Goal: Information Seeking & Learning: Learn about a topic

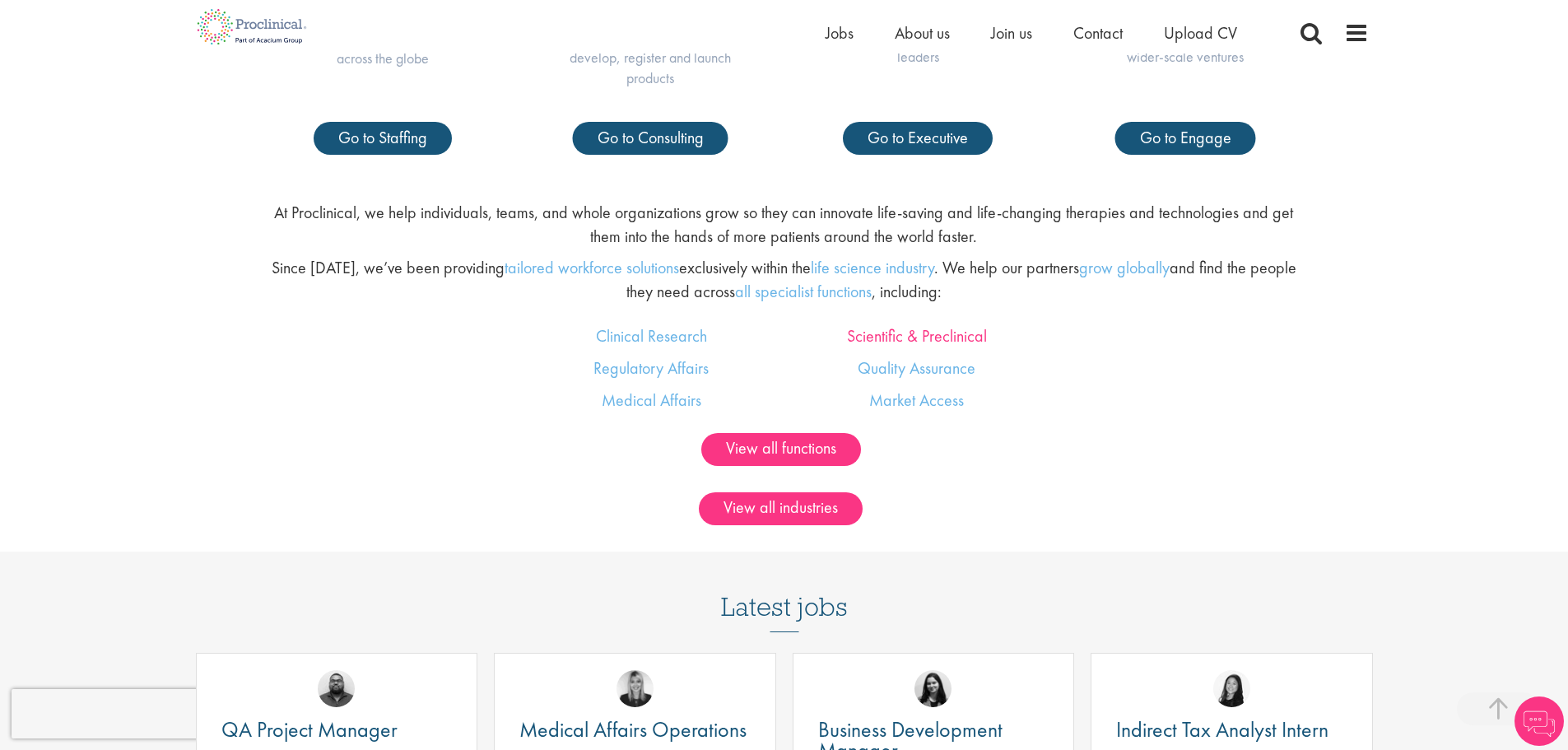
scroll to position [1482, 0]
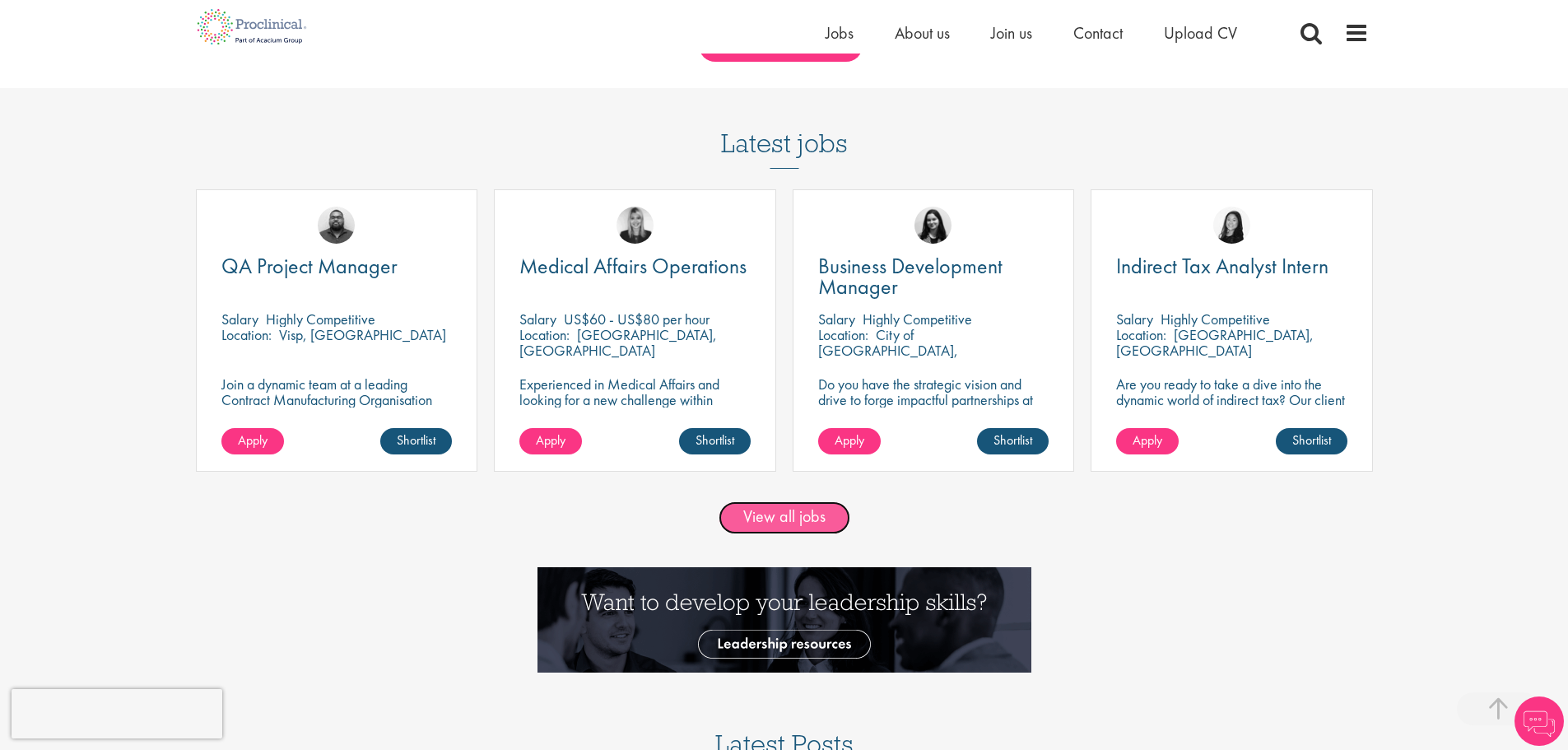
click at [788, 527] on link "View all jobs" at bounding box center [784, 517] width 132 height 33
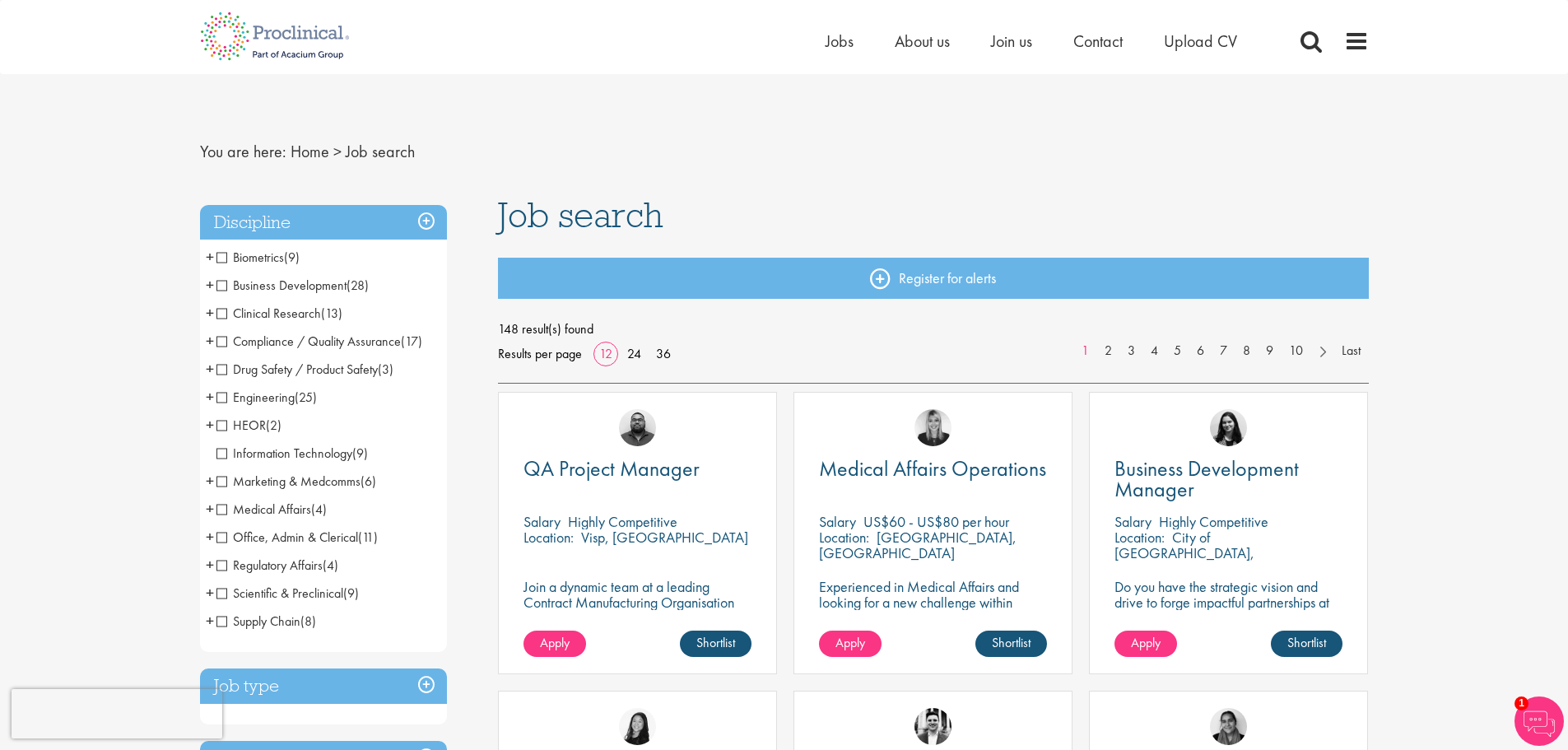
click at [241, 397] on span "Engineering" at bounding box center [255, 397] width 78 height 17
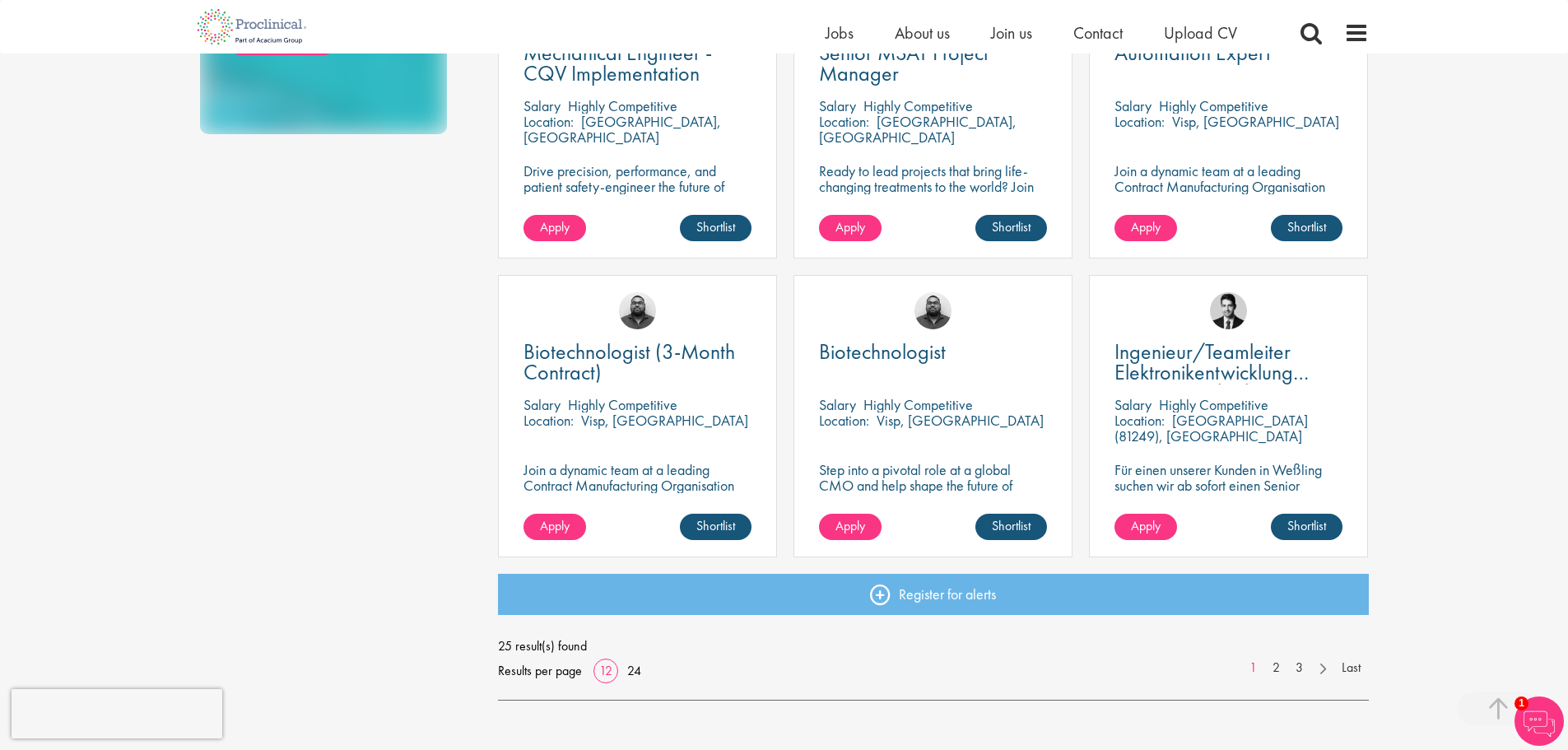
scroll to position [1070, 0]
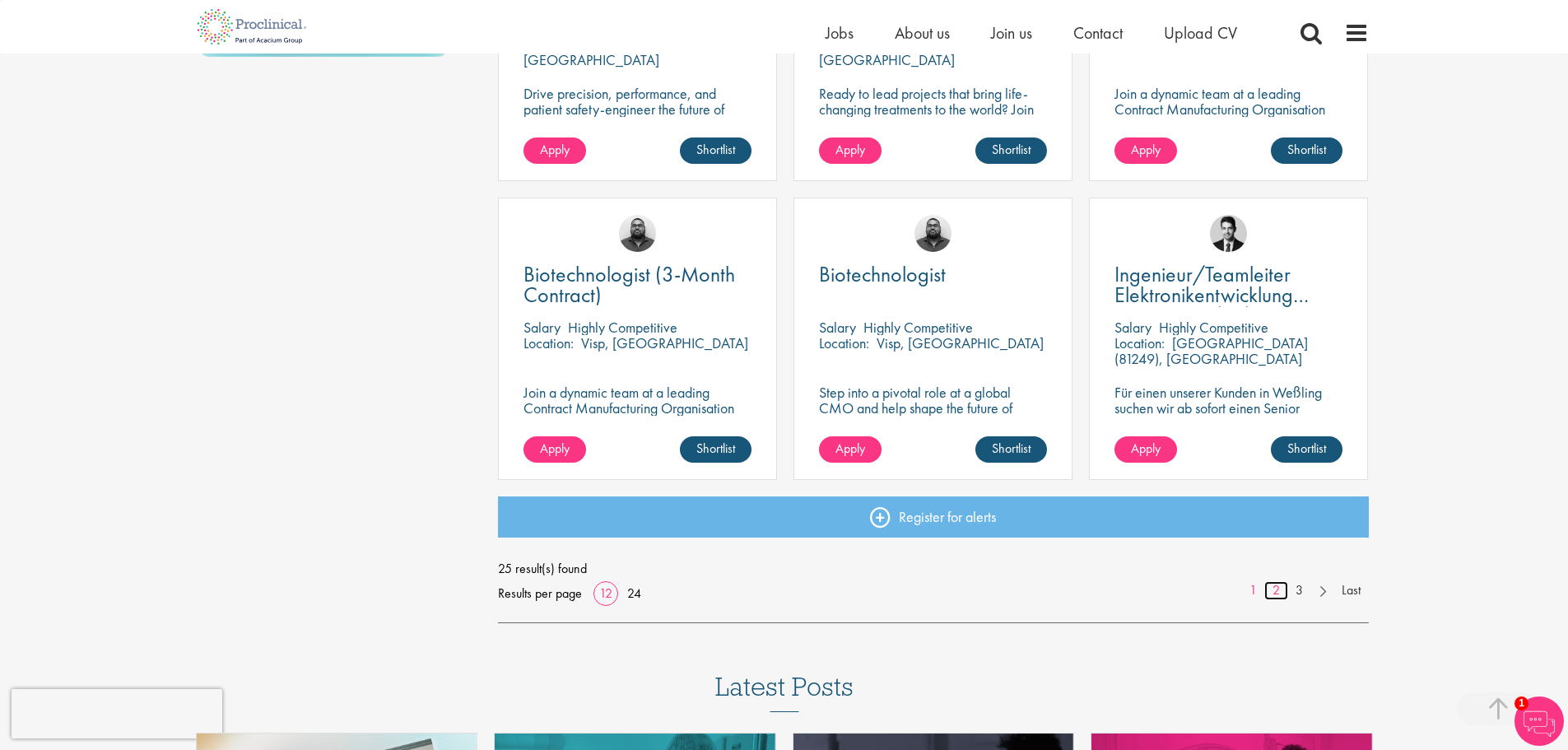
click at [1280, 586] on link "2" at bounding box center [1276, 591] width 24 height 19
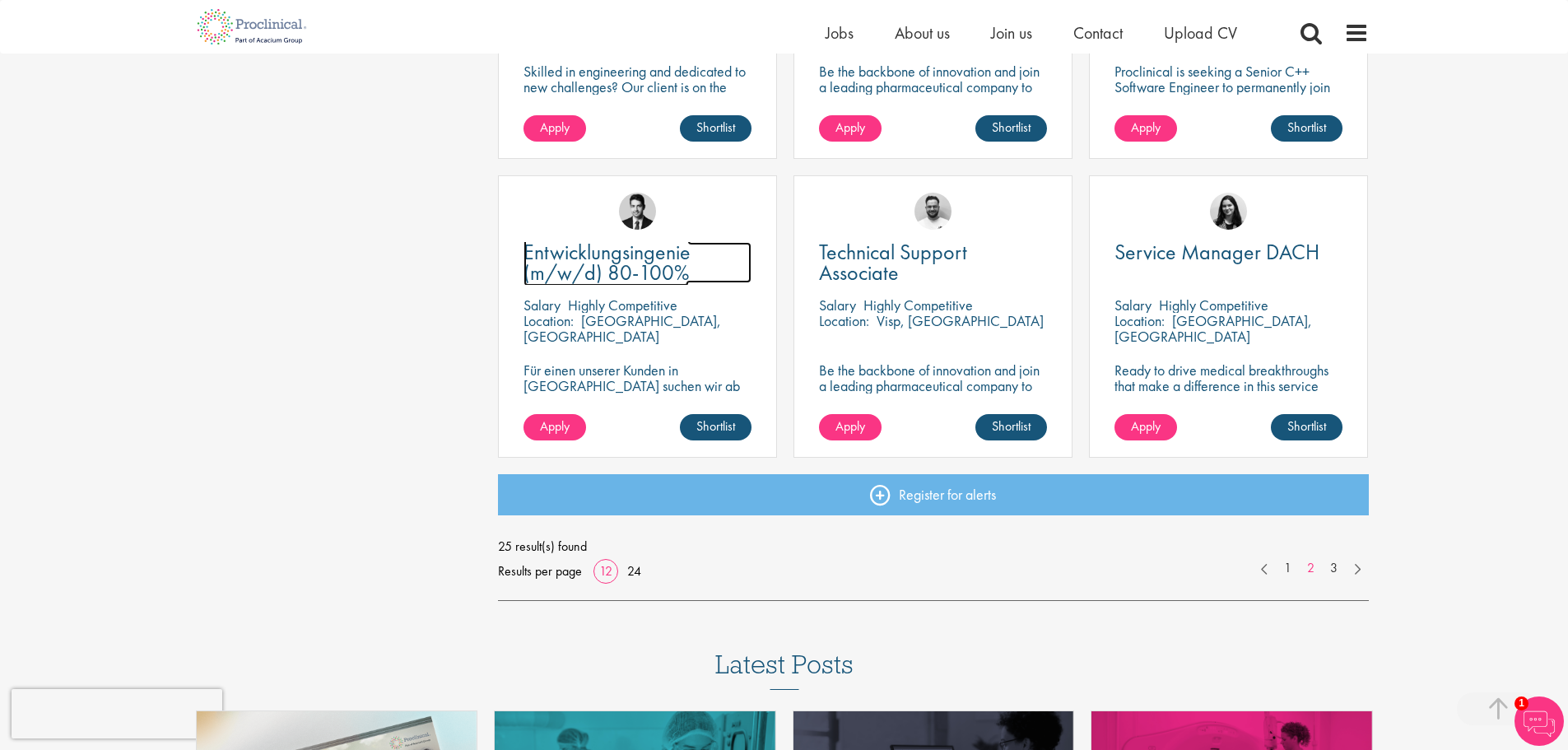
scroll to position [1153, 0]
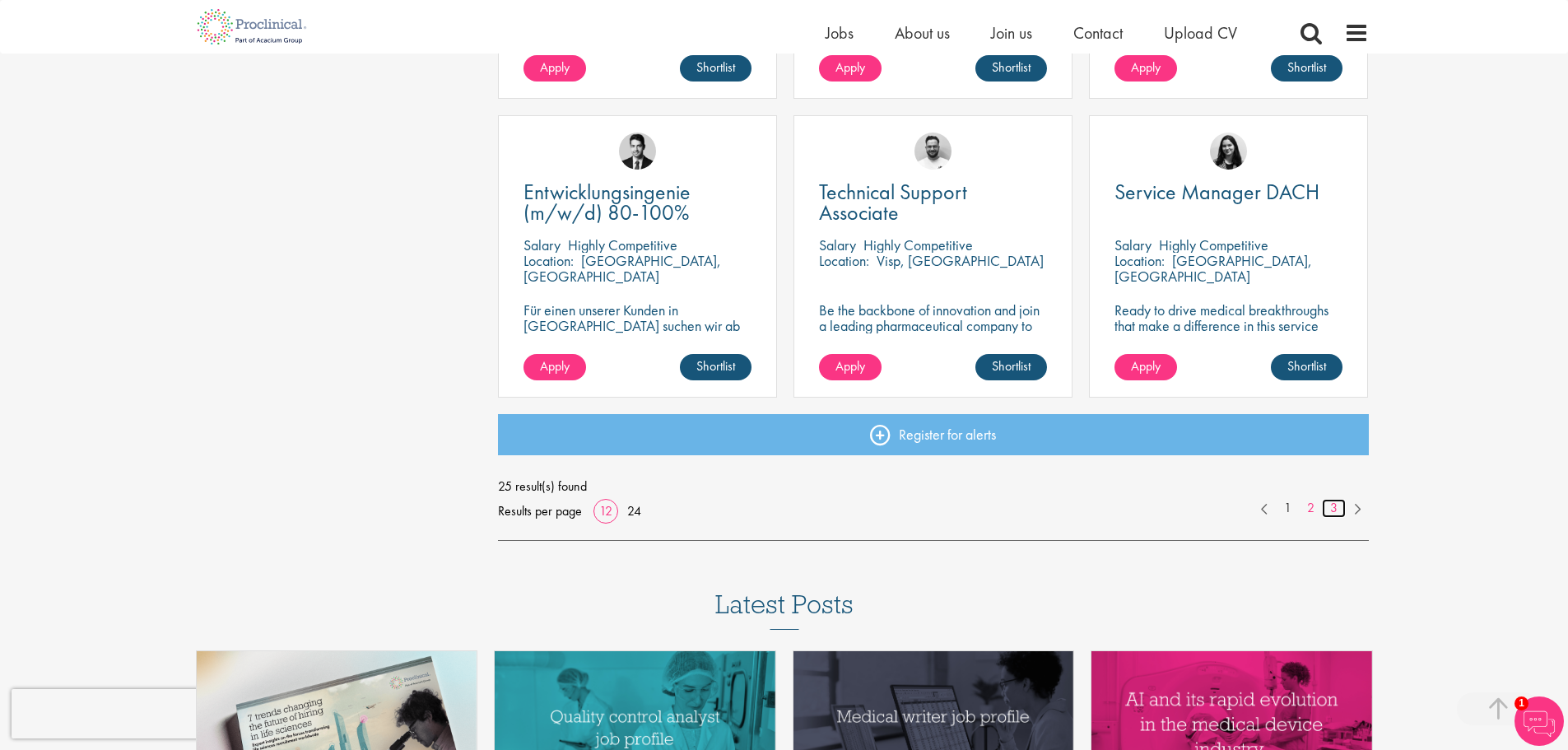
click at [1336, 512] on link "3" at bounding box center [1334, 509] width 24 height 19
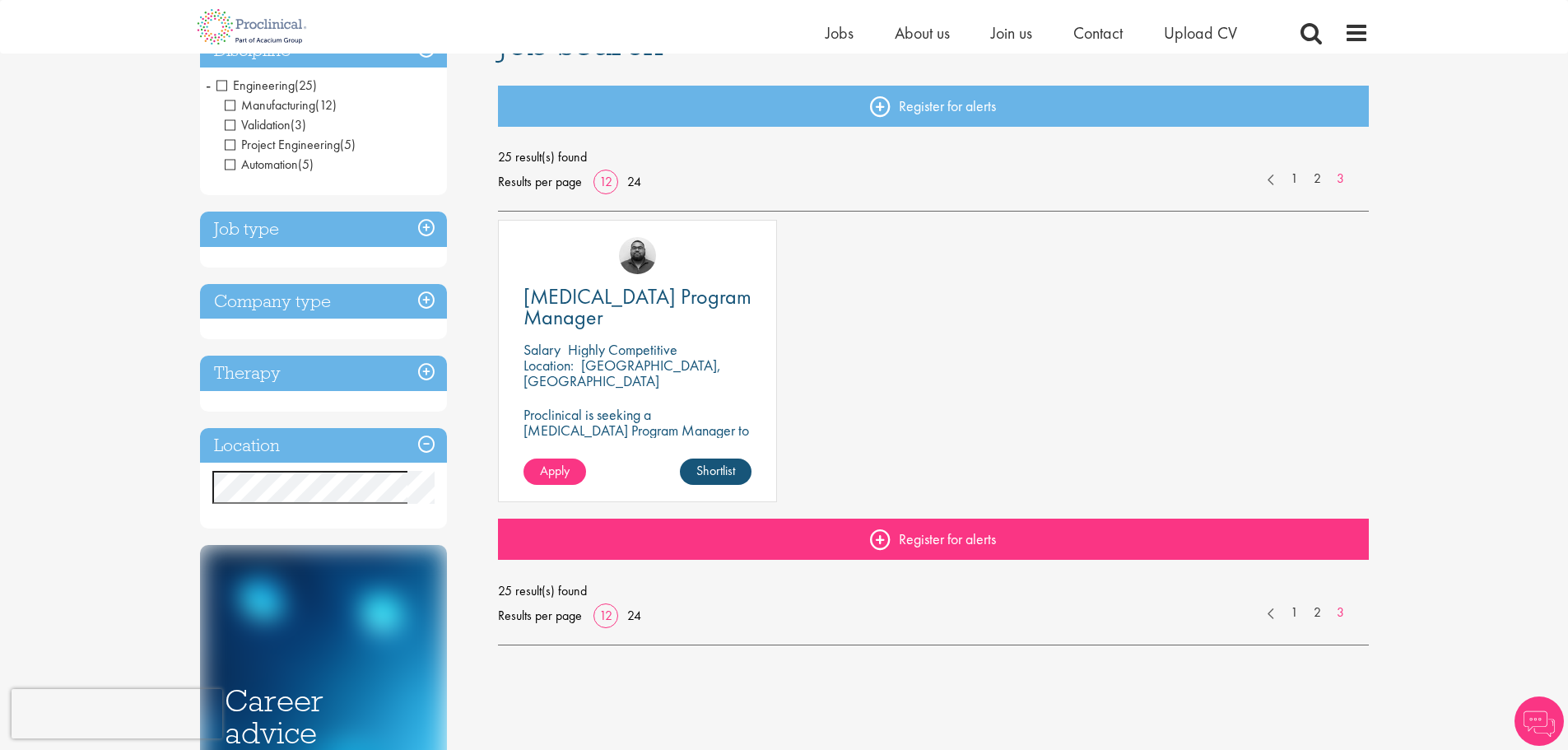
scroll to position [164, 0]
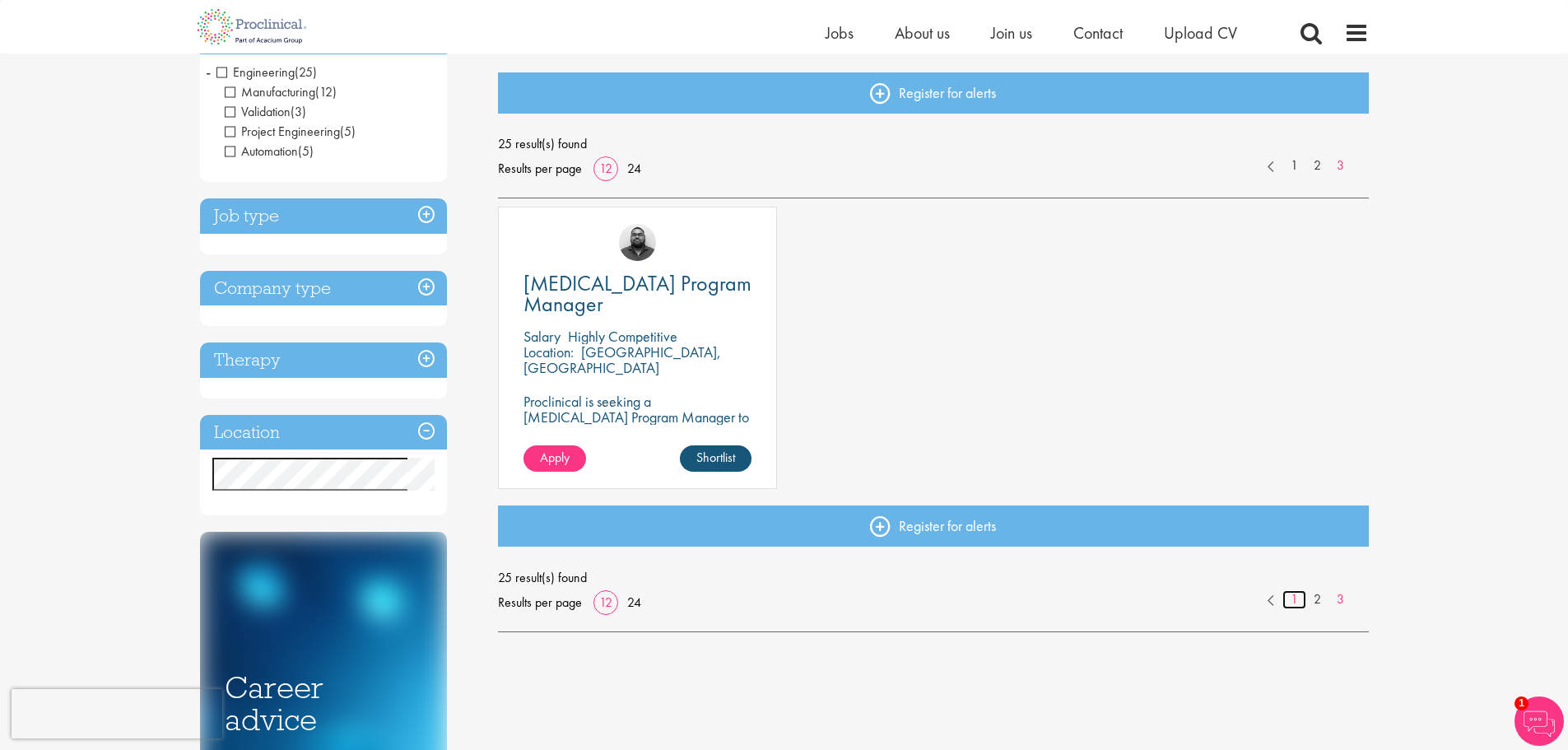
click at [1295, 596] on link "1" at bounding box center [1294, 600] width 24 height 19
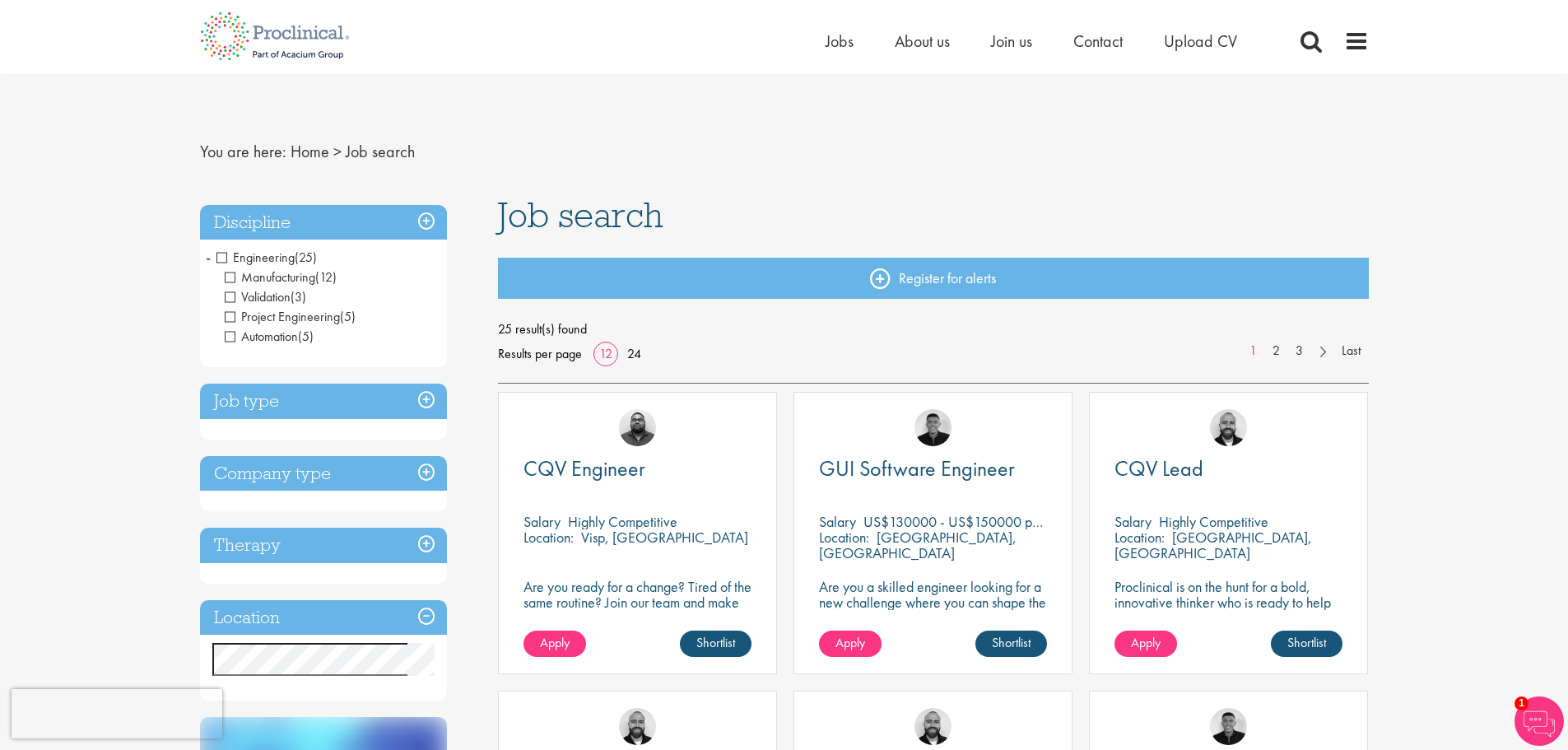
click at [342, 493] on div "Company type Pharmaceuticals (6) Medical Devices (1) Contract Manufacturing Org…" at bounding box center [324, 483] width 247 height 56
click at [349, 486] on h3 "Company type" at bounding box center [324, 473] width 247 height 35
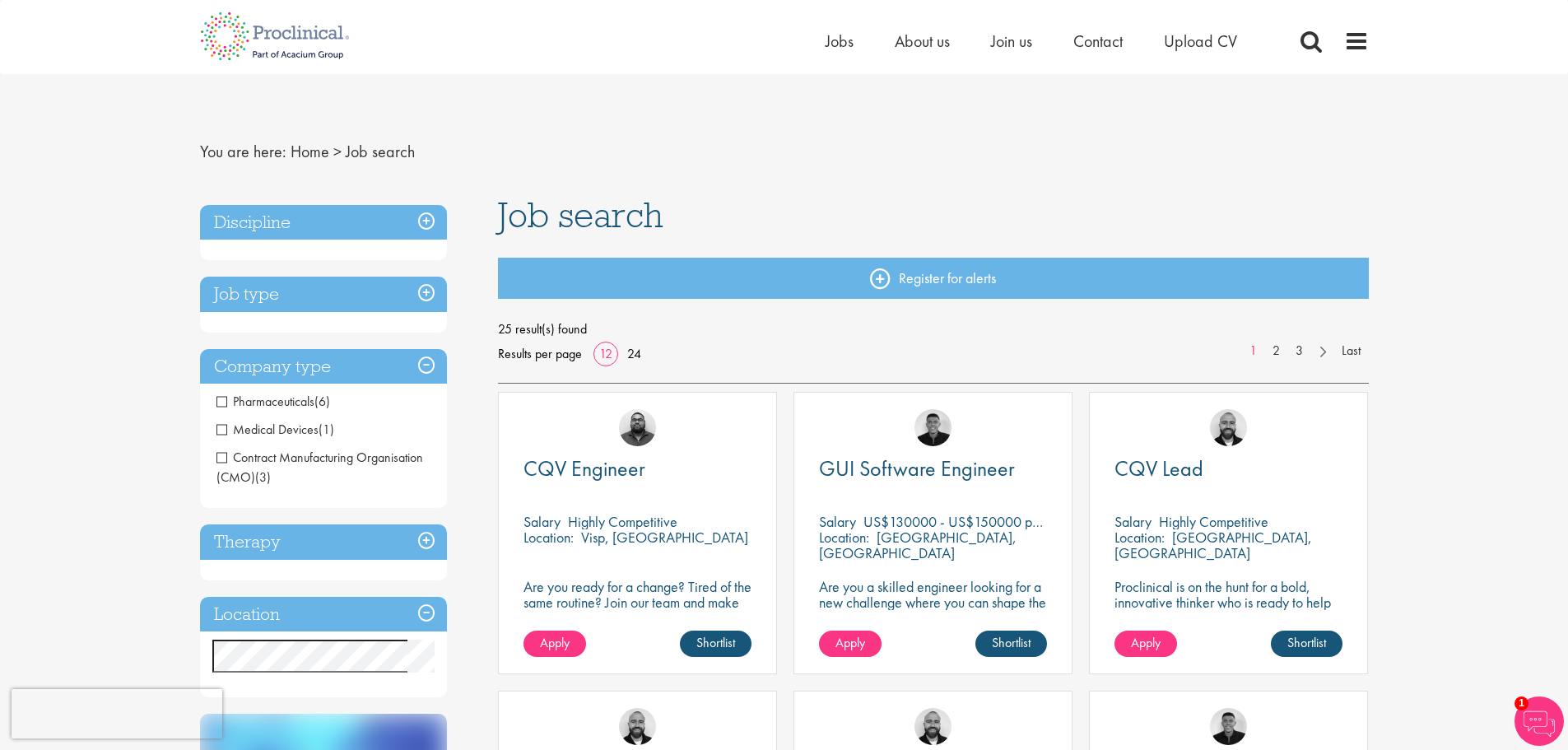
click at [387, 545] on h3 "Therapy" at bounding box center [324, 541] width 247 height 35
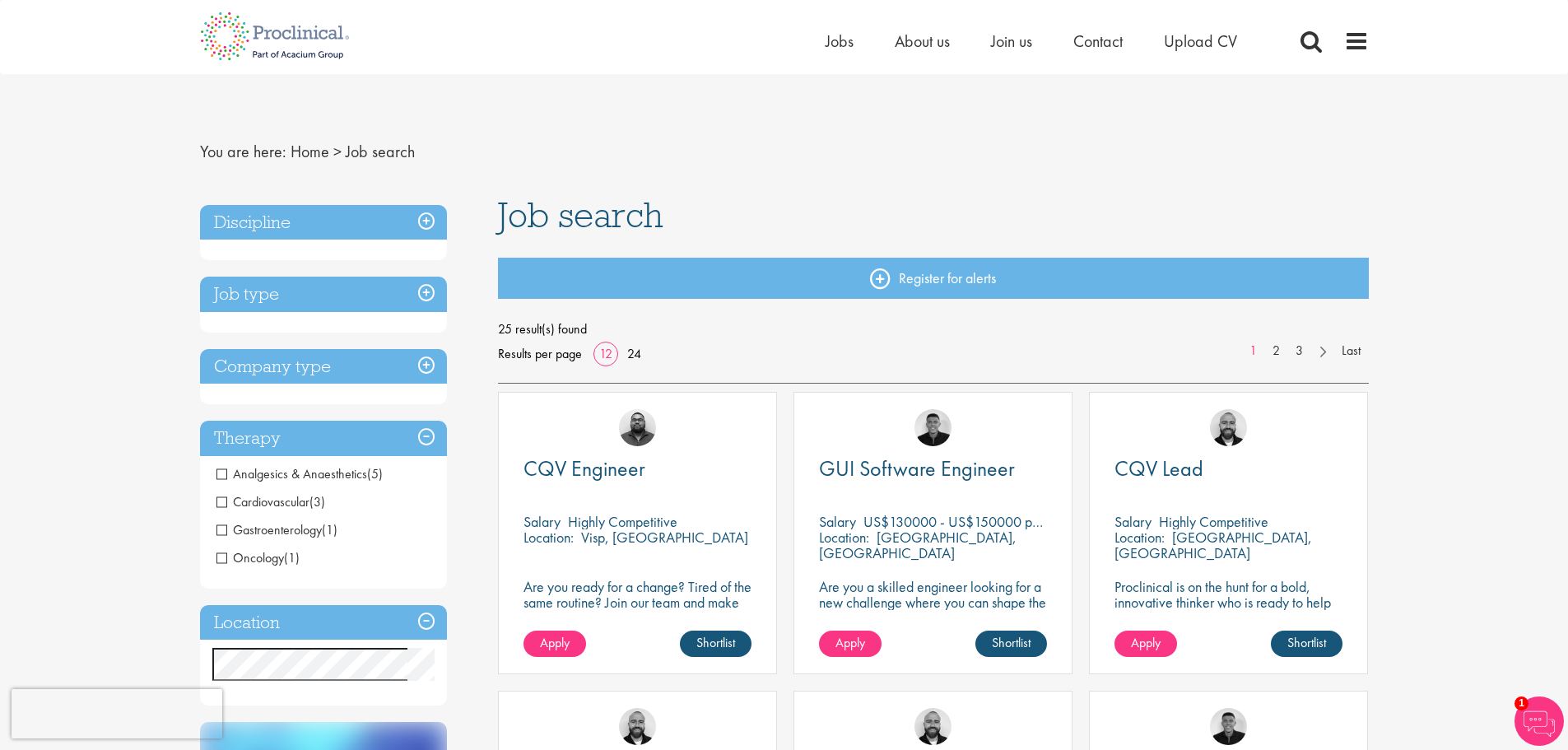
click at [373, 609] on h3 "Location" at bounding box center [324, 622] width 247 height 35
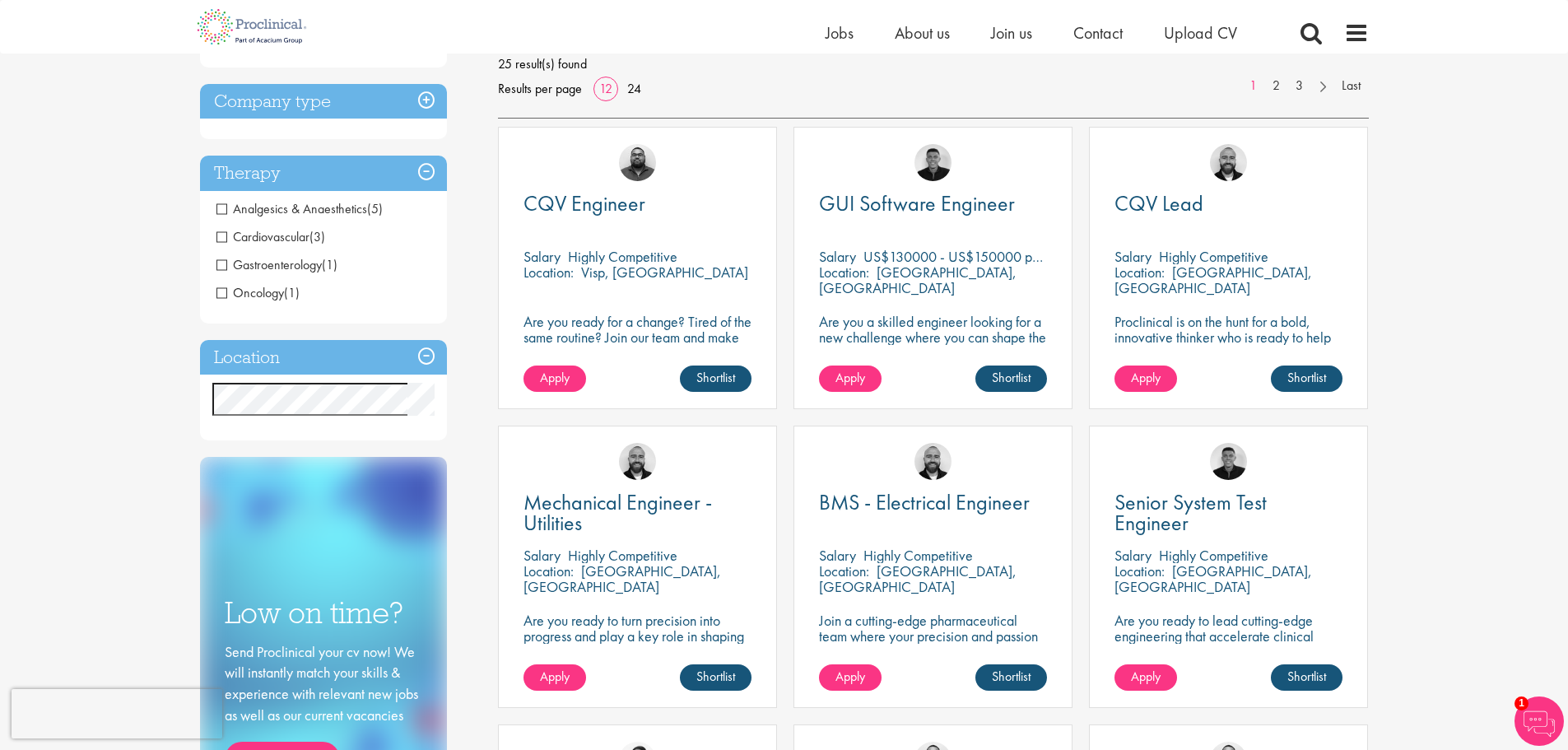
scroll to position [247, 0]
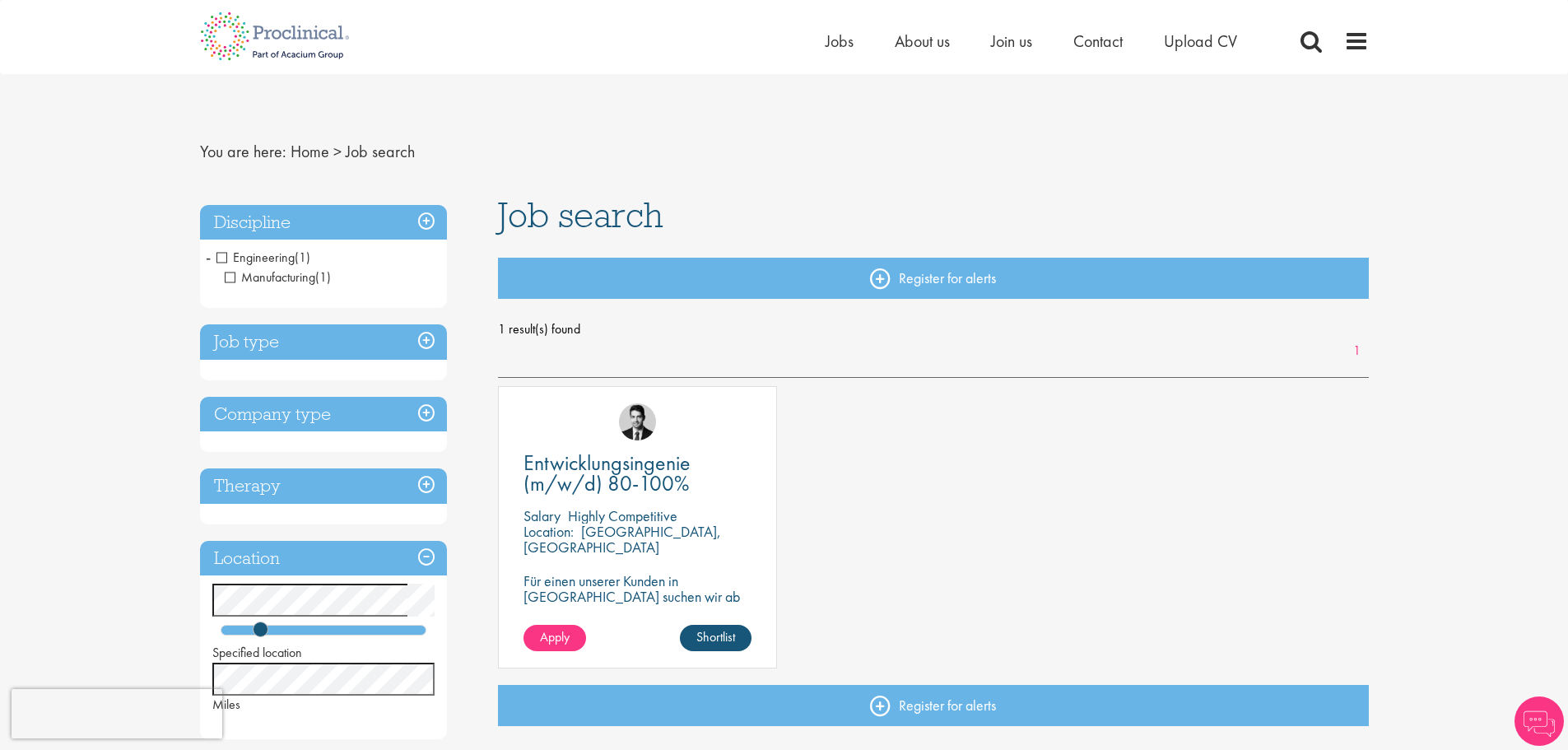
scroll to position [83, 0]
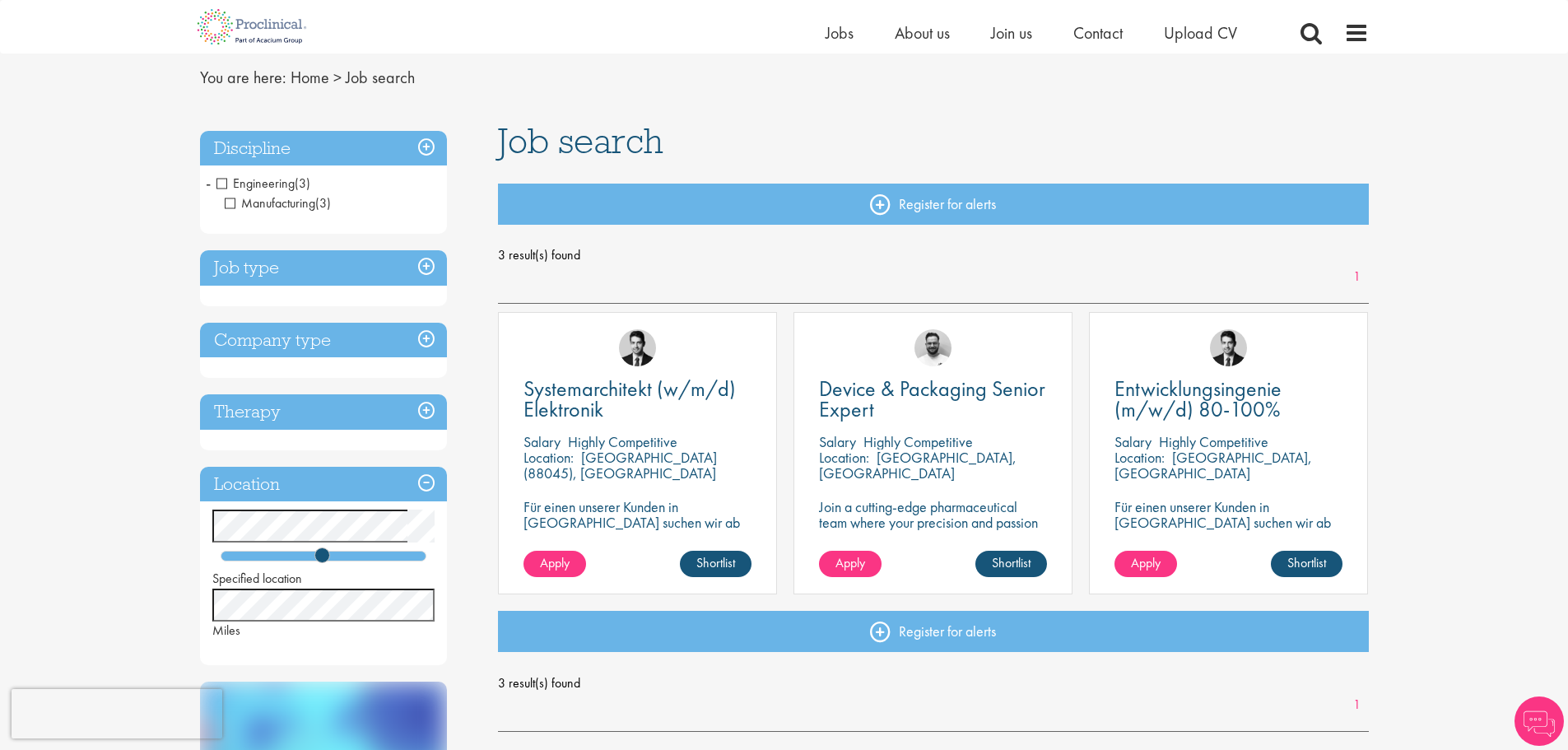
scroll to position [164, 0]
